Goal: Navigation & Orientation: Go to known website

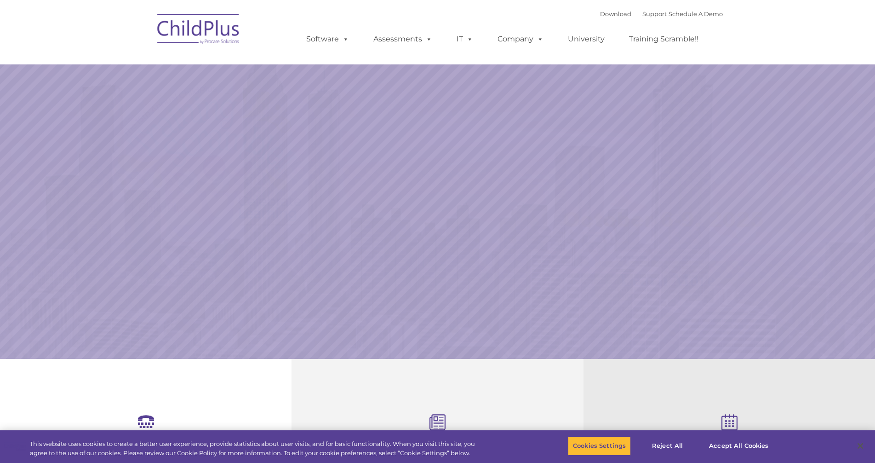
select select "MEDIUM"
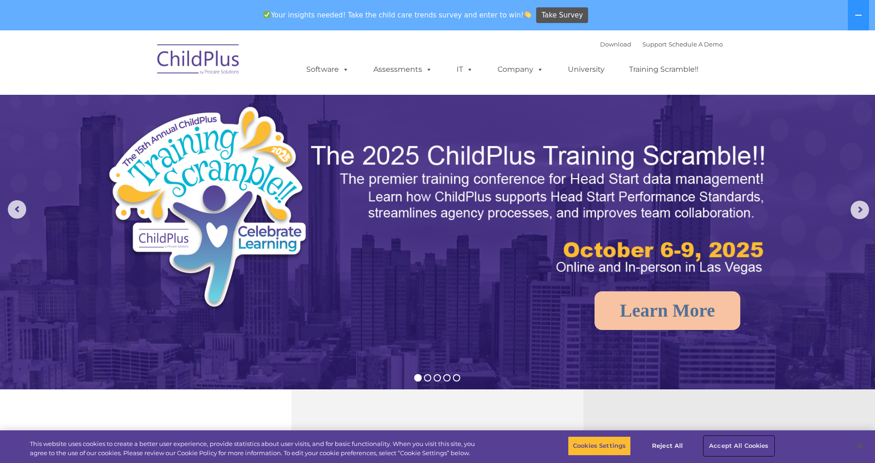
click at [455, 442] on button "Accept All Cookies" at bounding box center [738, 445] width 69 height 19
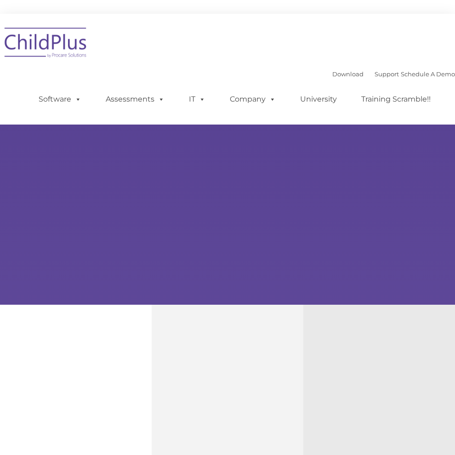
type input ""
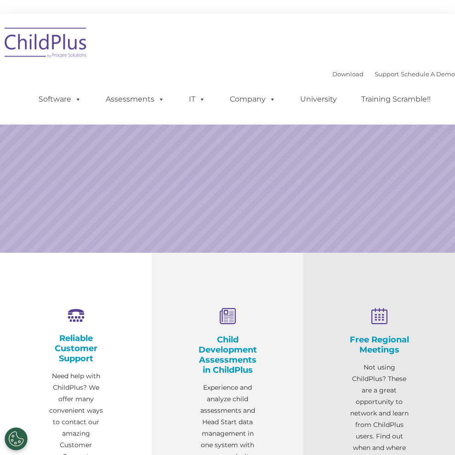
select select "MEDIUM"
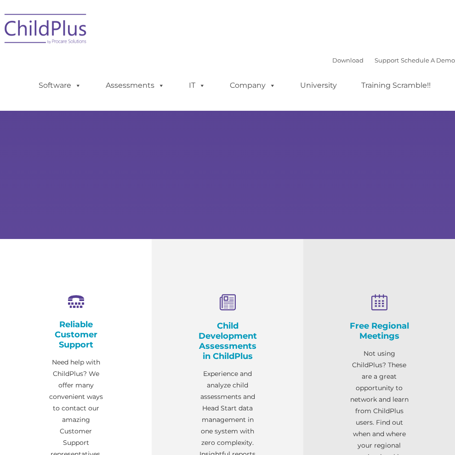
select select "MEDIUM"
